Goal: Obtain resource: Obtain resource

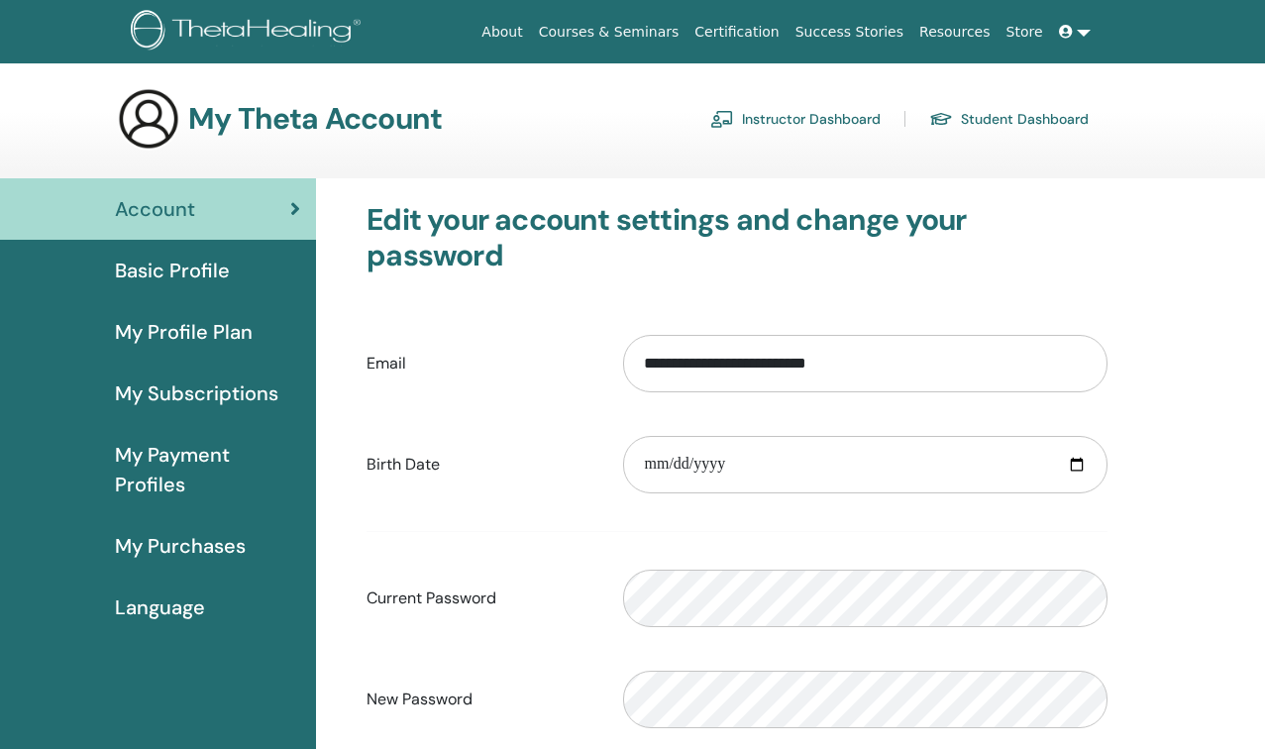
click at [834, 120] on link "Instructor Dashboard" at bounding box center [795, 119] width 170 height 32
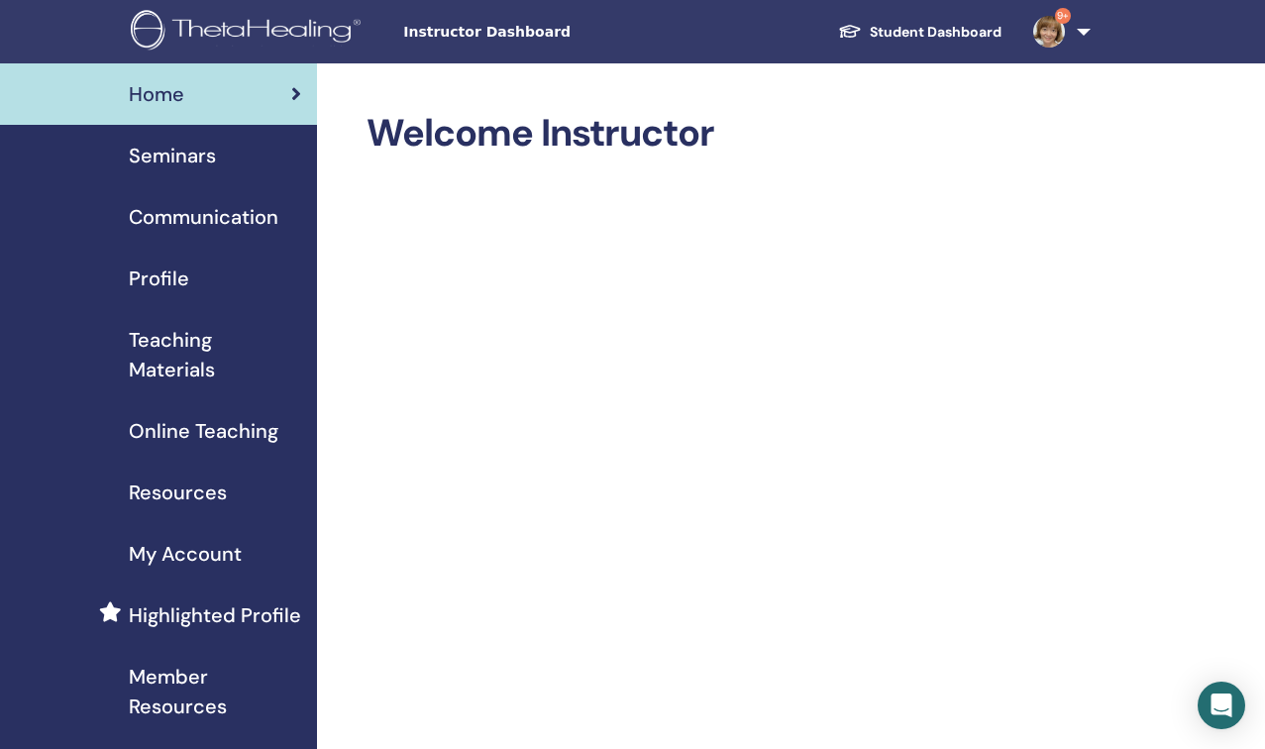
click at [203, 553] on span "My Account" at bounding box center [185, 554] width 113 height 30
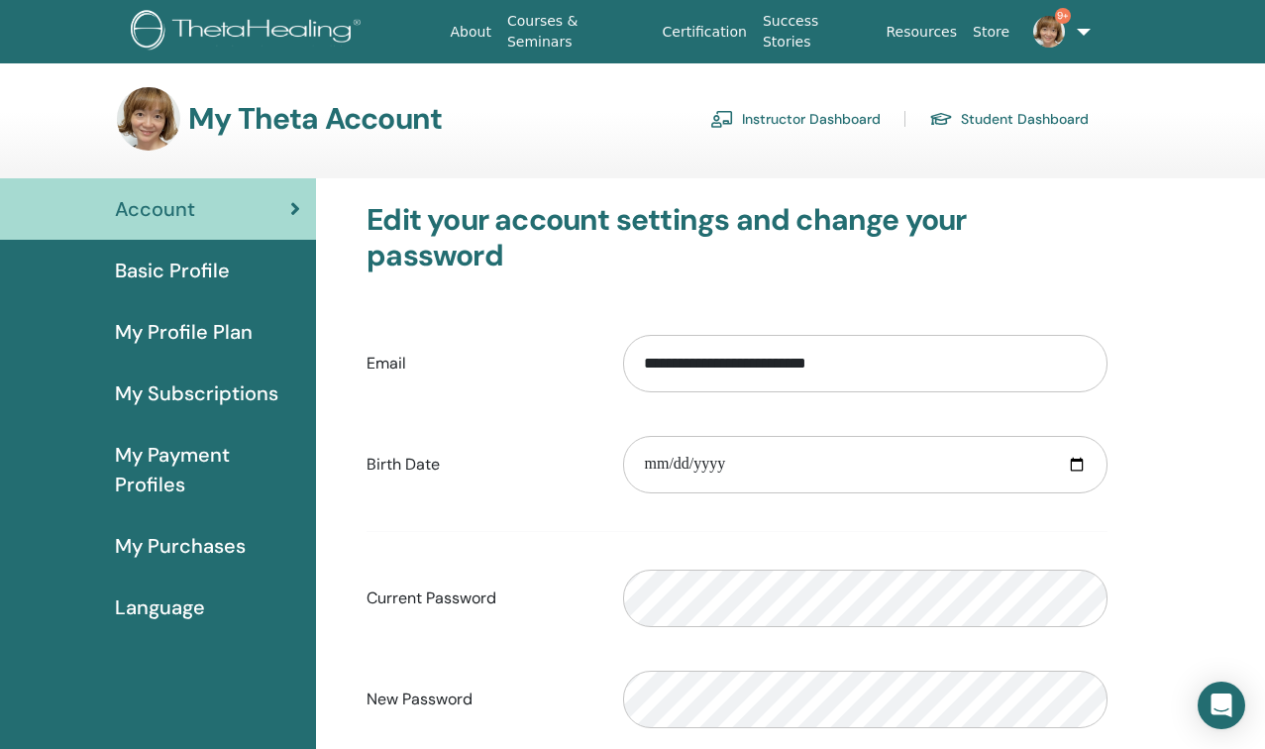
click at [843, 122] on link "Instructor Dashboard" at bounding box center [795, 119] width 170 height 32
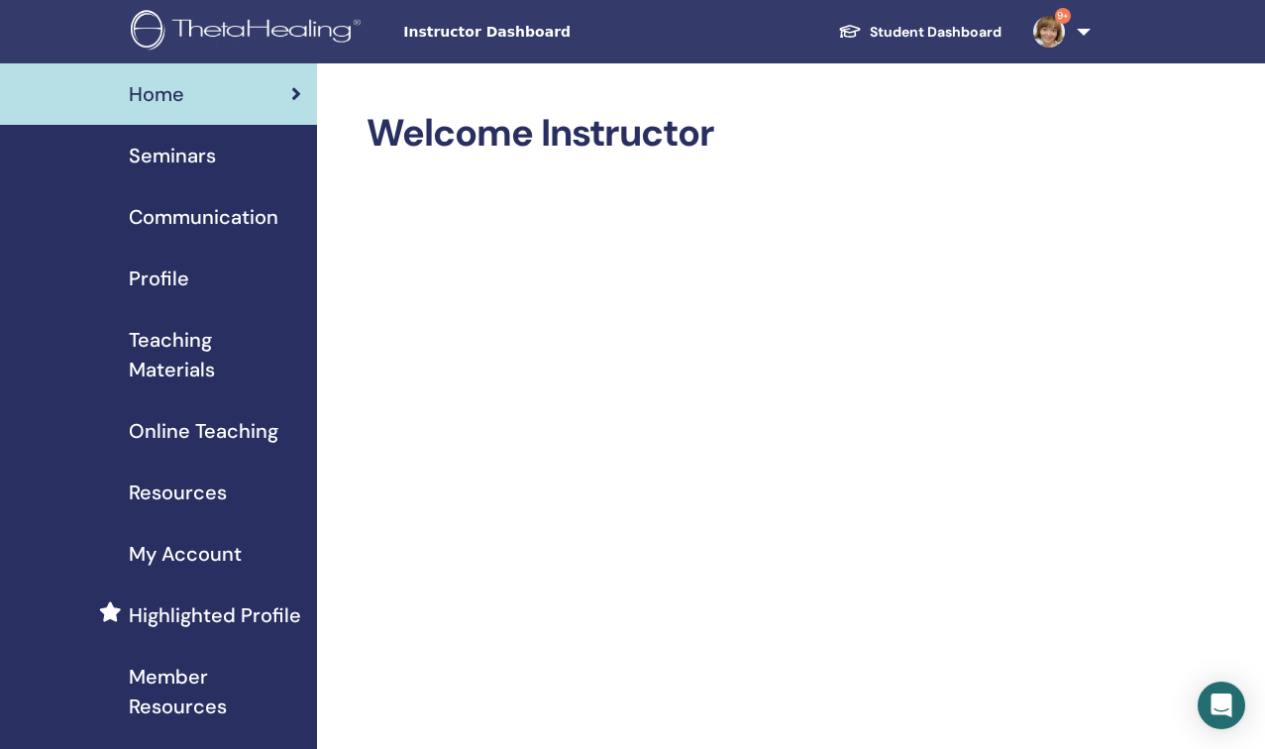
click at [187, 366] on span "Teaching Materials" at bounding box center [215, 354] width 172 height 59
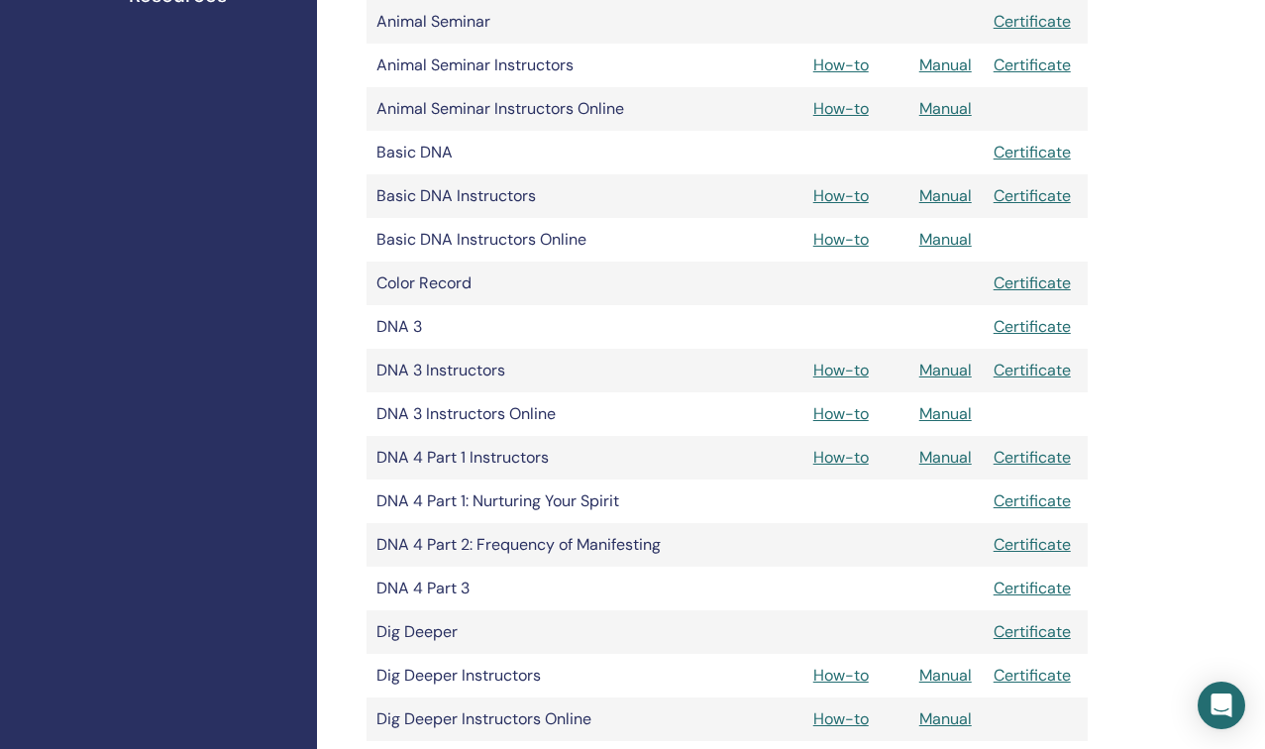
scroll to position [749, 0]
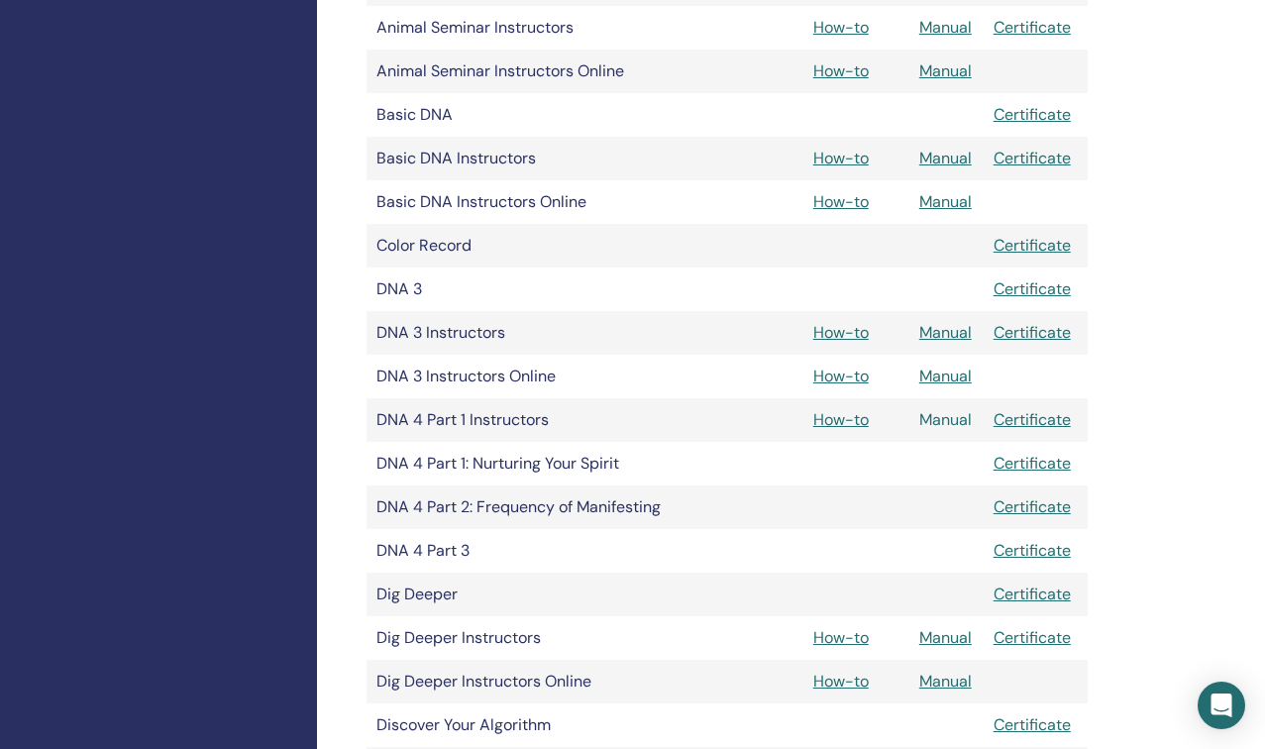
click at [943, 421] on link "Manual" at bounding box center [945, 419] width 53 height 21
